Goal: Transaction & Acquisition: Purchase product/service

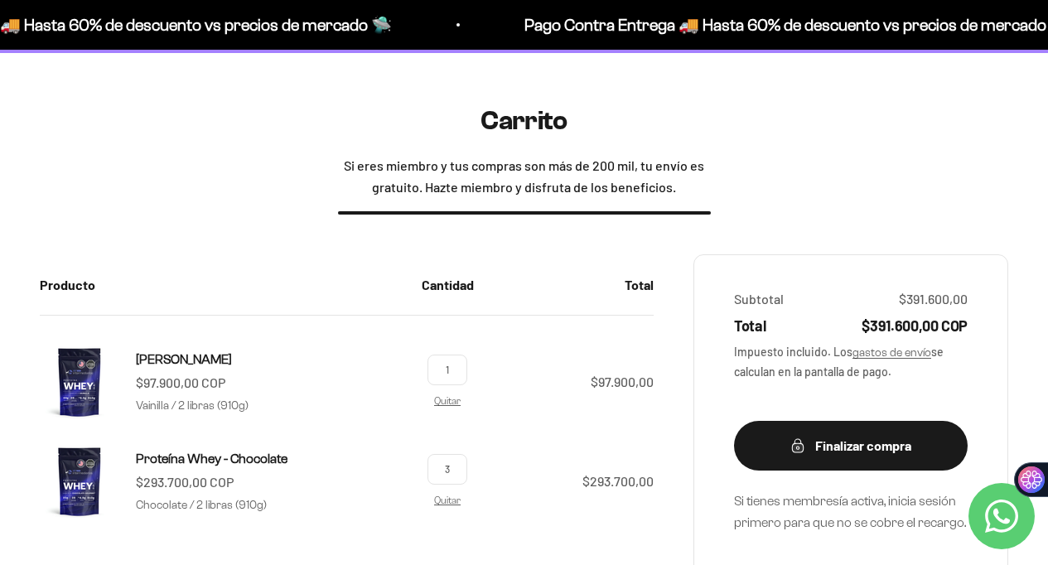
scroll to position [151, 0]
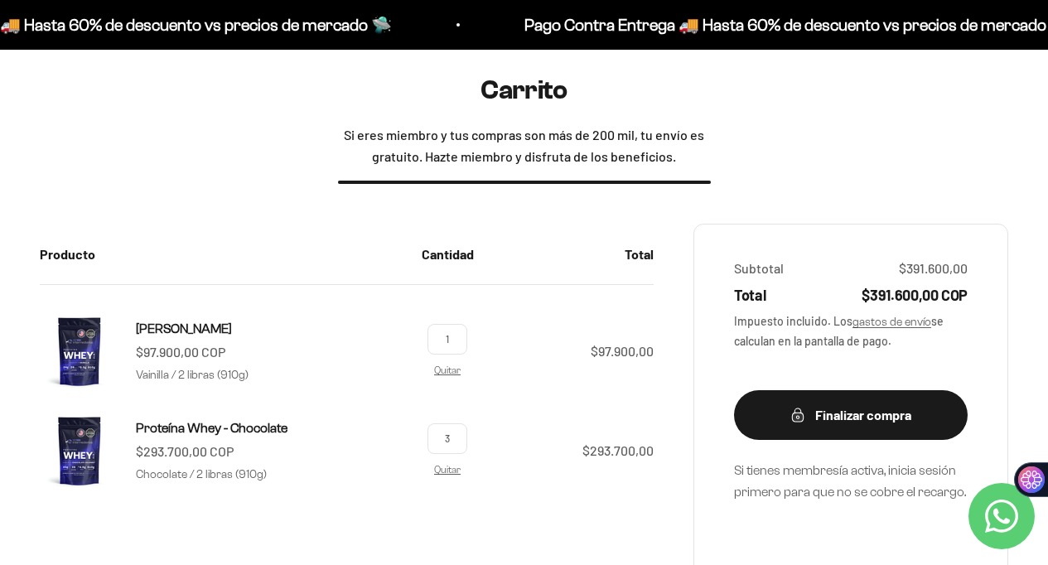
click at [451, 436] on input "3" at bounding box center [447, 438] width 40 height 31
type input "2"
click at [76, 362] on img at bounding box center [80, 351] width 80 height 80
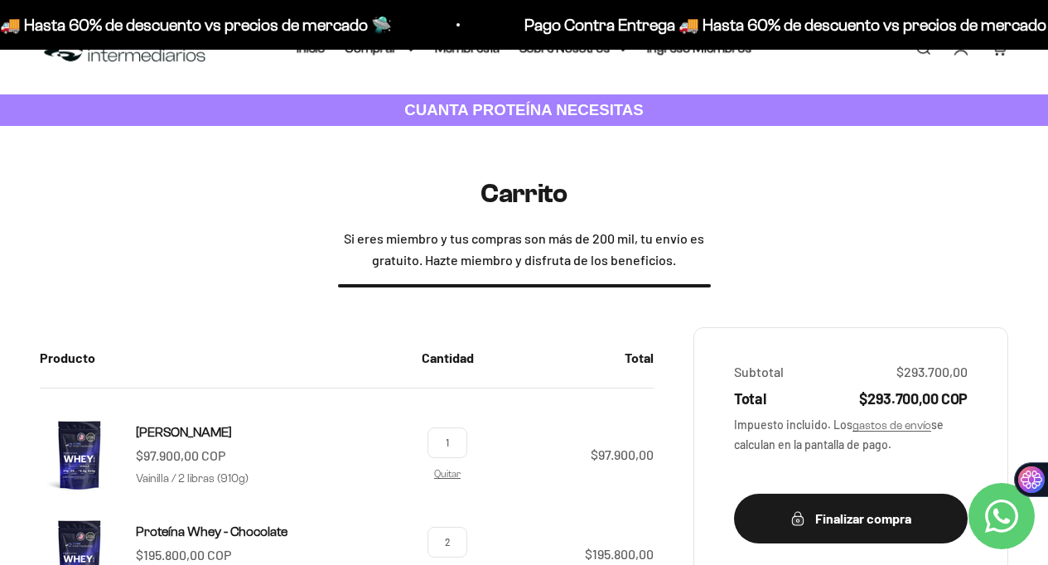
scroll to position [0, 0]
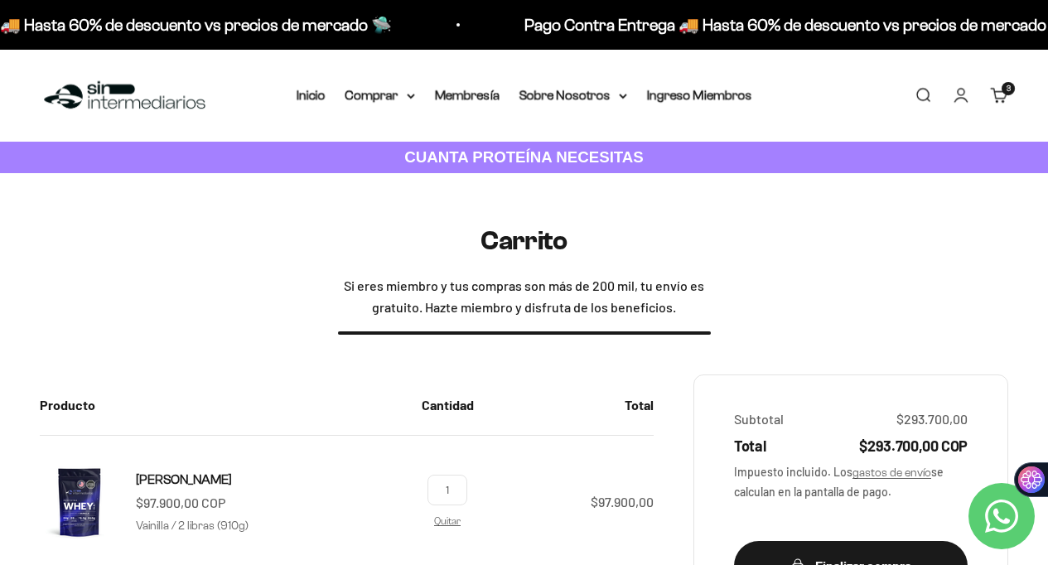
click at [962, 101] on link "Iniciar sesión" at bounding box center [961, 95] width 18 height 18
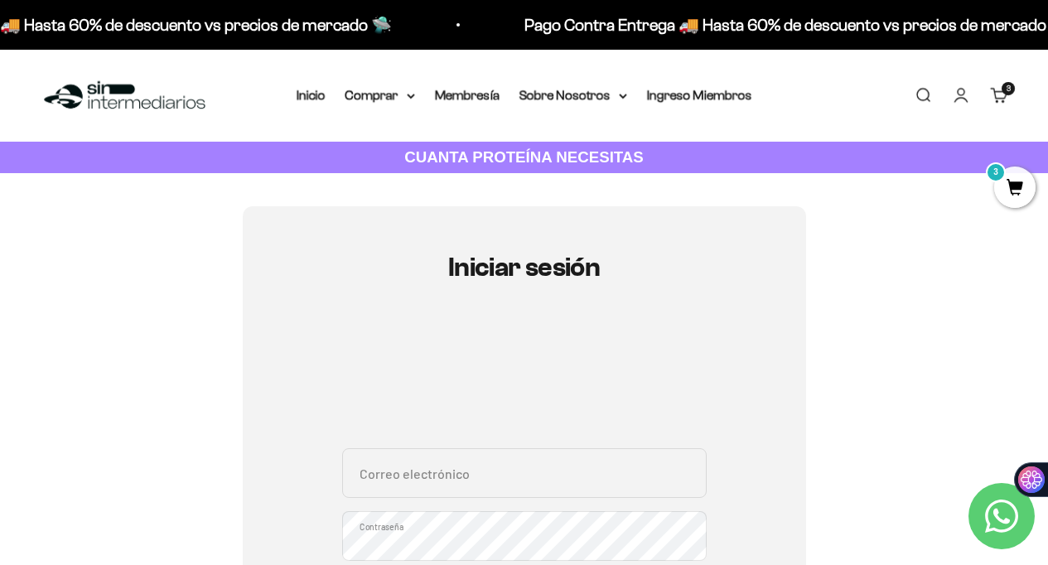
type input "paulinamhe@gmail.com"
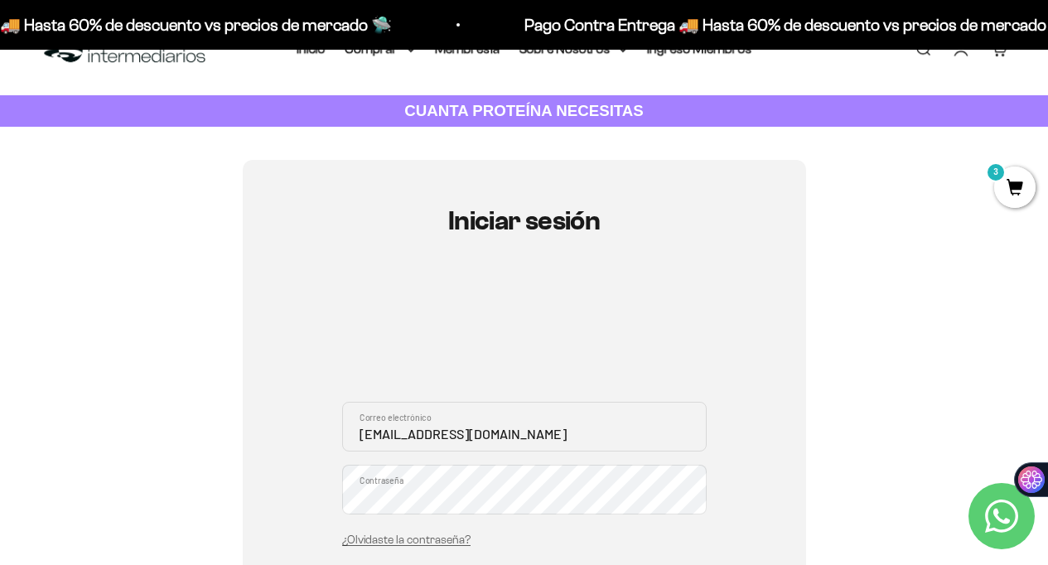
scroll to position [152, 0]
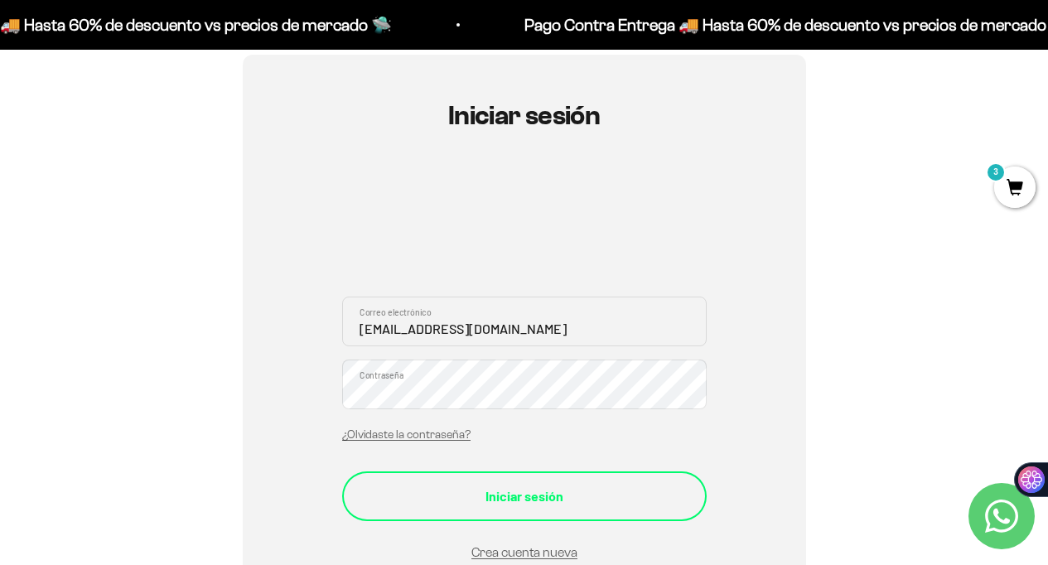
click at [548, 491] on div "Iniciar sesión" at bounding box center [524, 496] width 298 height 22
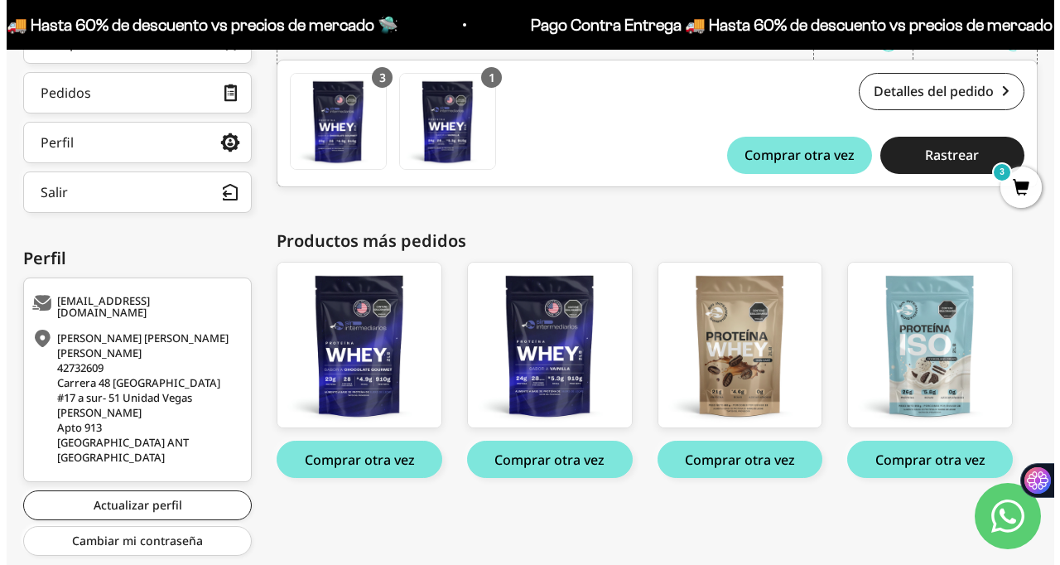
scroll to position [320, 0]
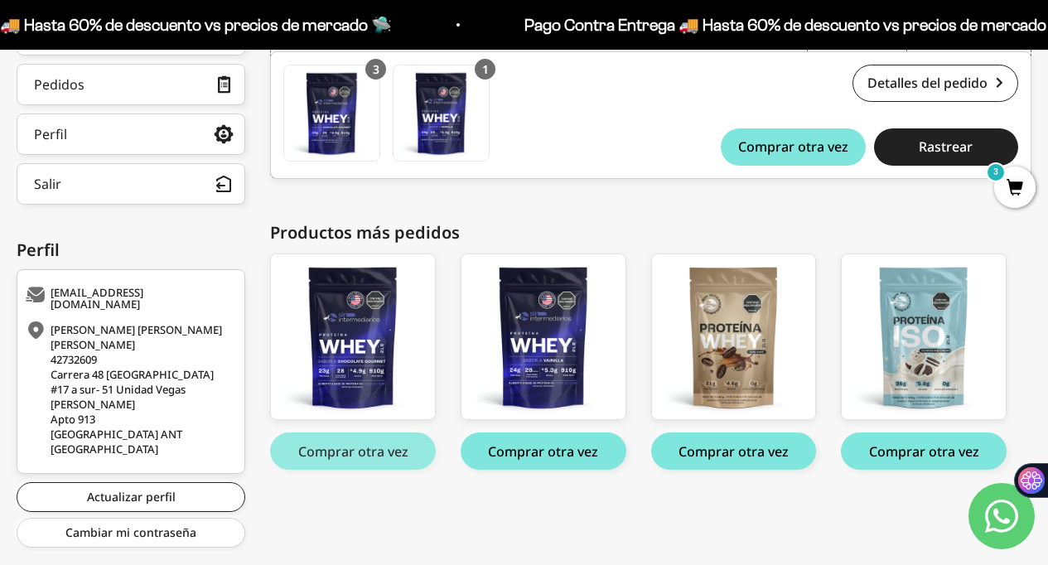
click at [378, 447] on button "Comprar otra vez" at bounding box center [353, 450] width 166 height 37
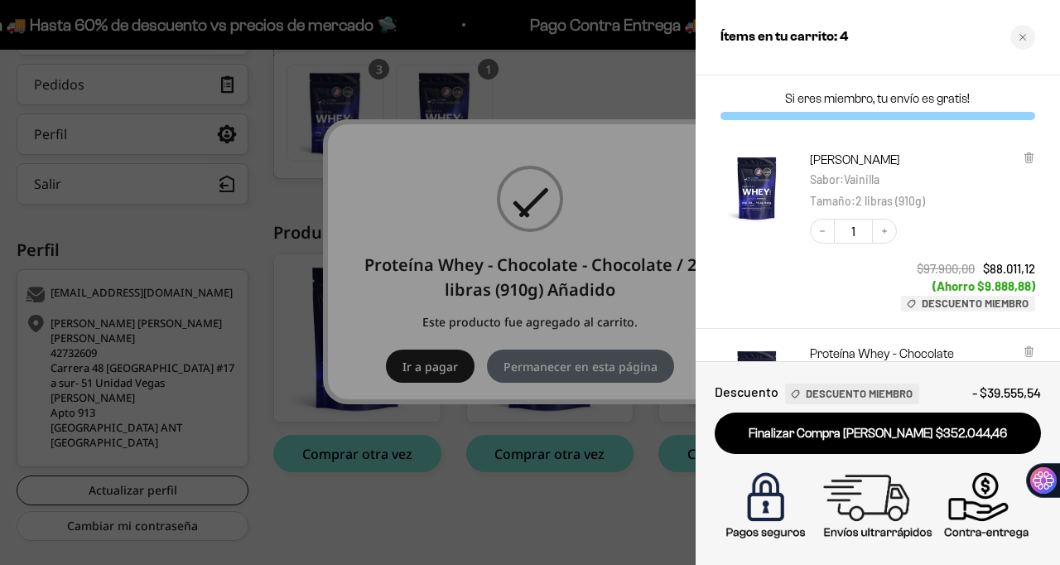
click at [569, 465] on div at bounding box center [530, 282] width 1060 height 565
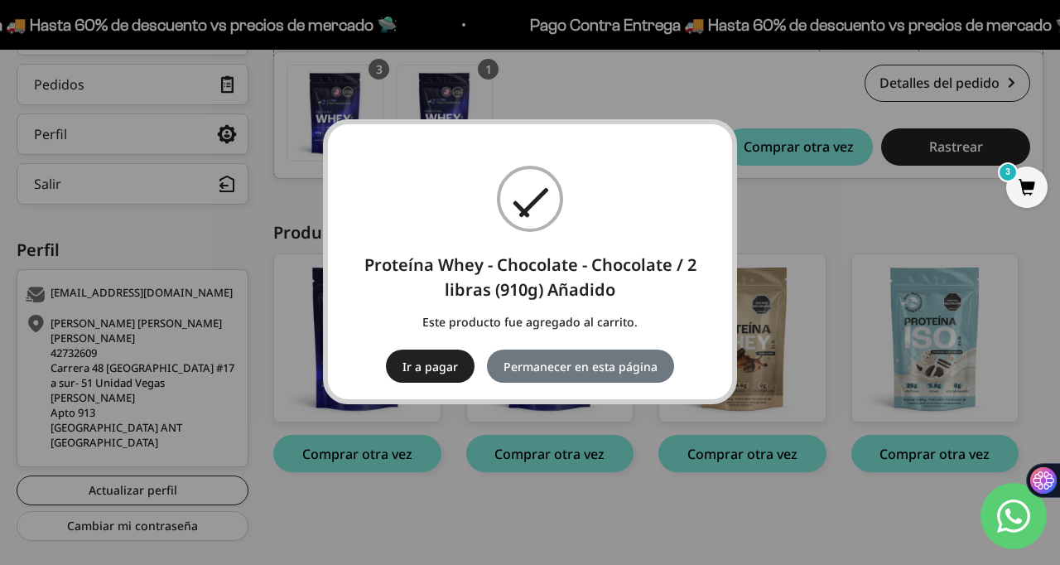
click at [1030, 188] on span "3" at bounding box center [1026, 186] width 41 height 41
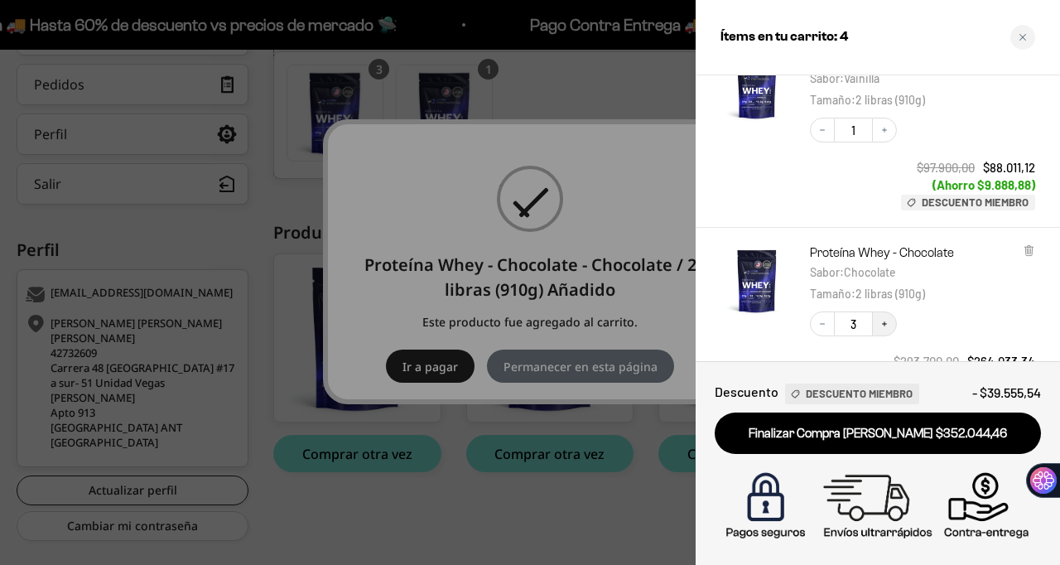
scroll to position [182, 0]
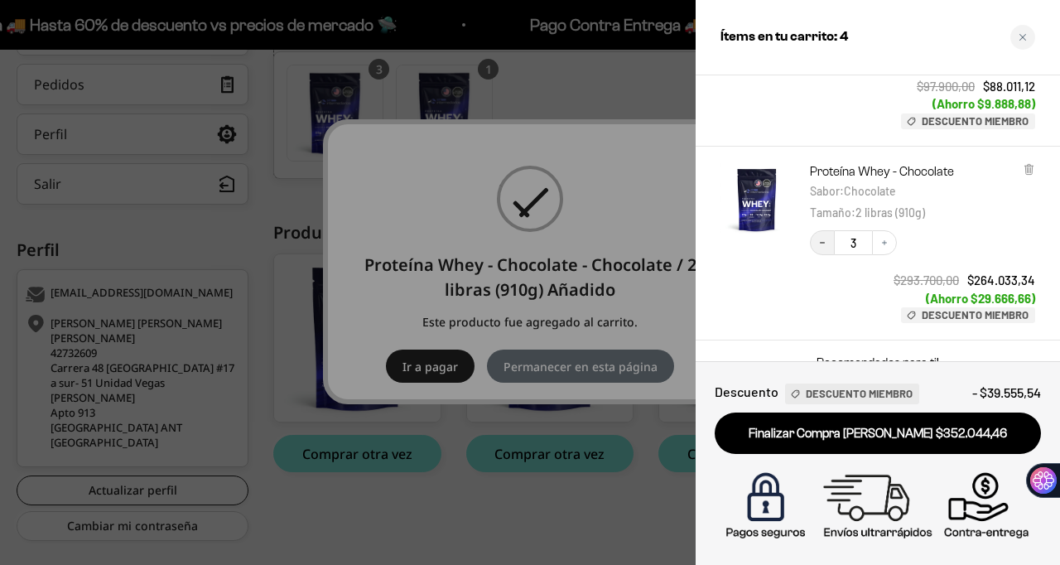
click at [820, 238] on icon "Decrease quantity" at bounding box center [822, 243] width 10 height 10
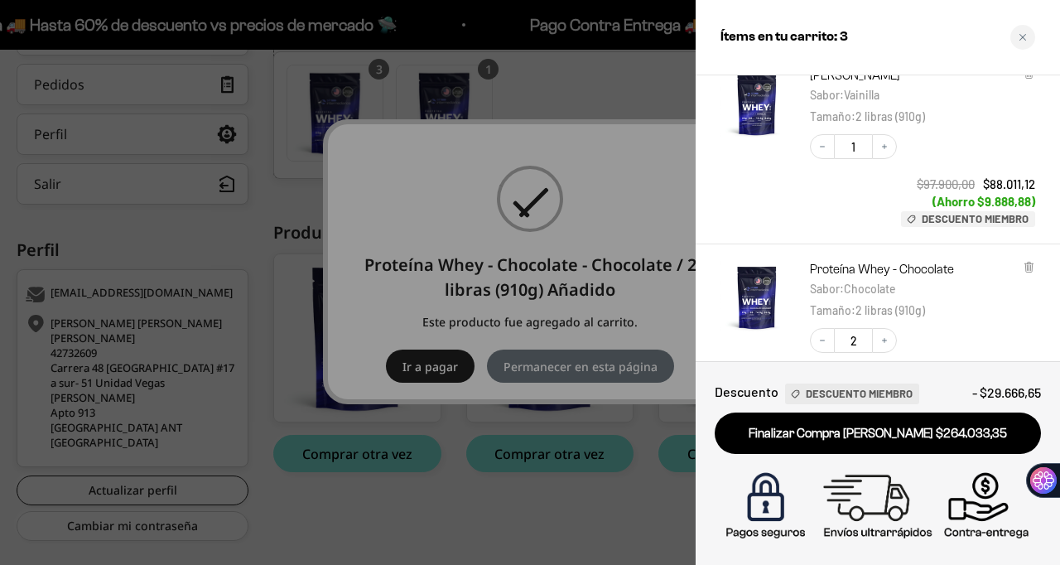
scroll to position [59, 0]
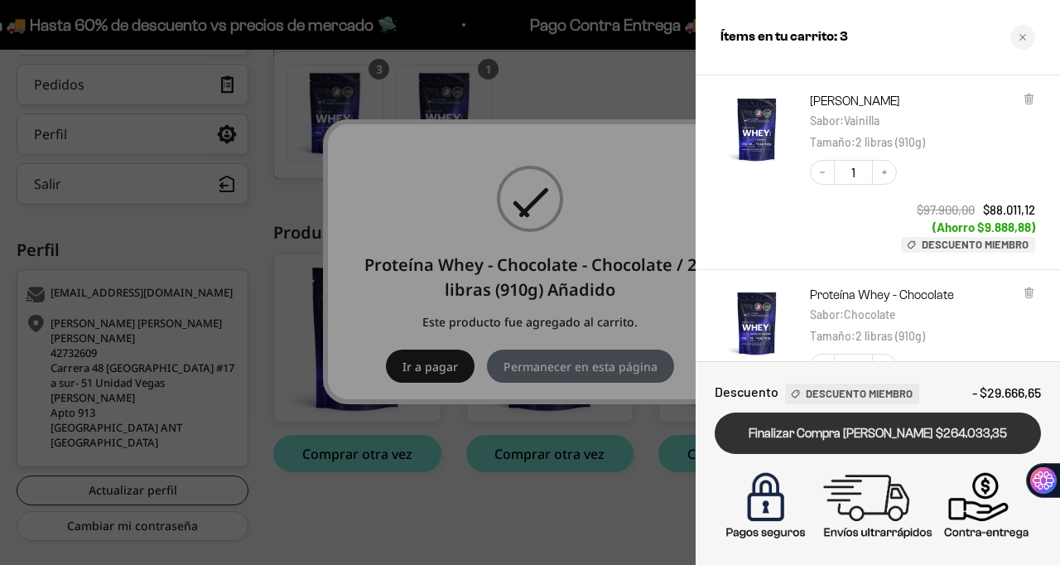
click at [859, 435] on link "Finalizar Compra Segura $264.033,35" at bounding box center [878, 433] width 326 height 42
